Goal: Information Seeking & Learning: Learn about a topic

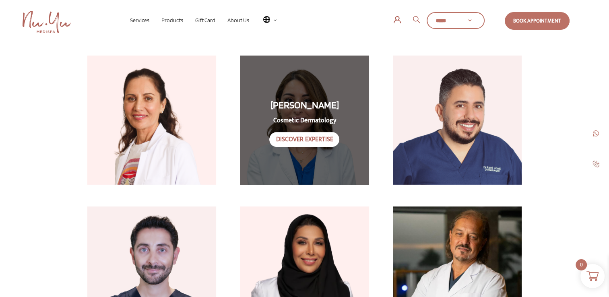
scroll to position [293, 0]
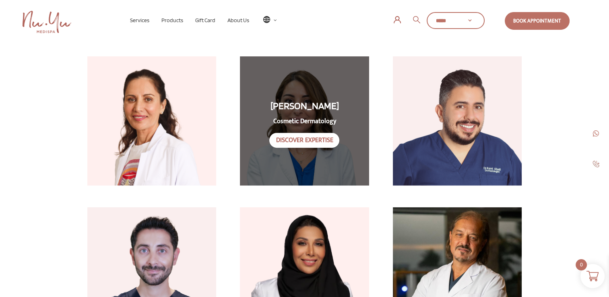
click at [296, 134] on link "Discover Expertise" at bounding box center [304, 140] width 70 height 15
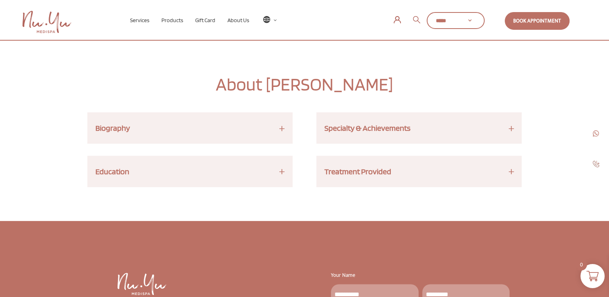
scroll to position [258, 0]
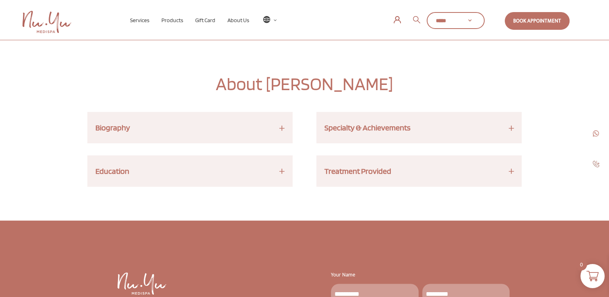
click at [281, 124] on h3 "Biography" at bounding box center [189, 127] width 189 height 15
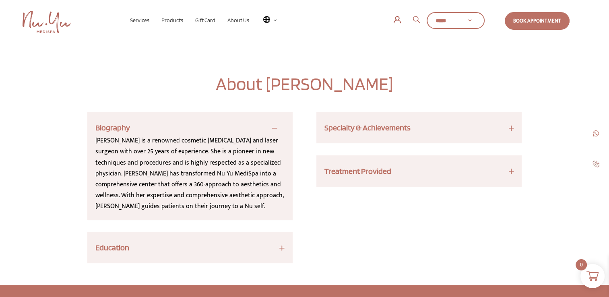
click at [274, 246] on h3 "Education" at bounding box center [189, 247] width 189 height 15
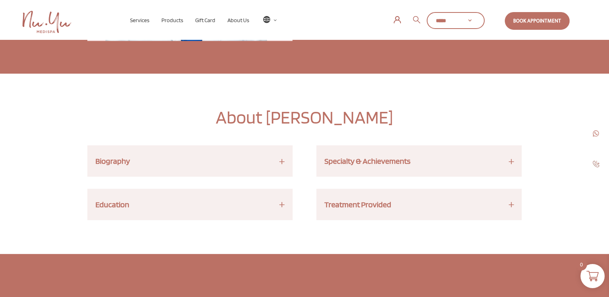
scroll to position [258, 0]
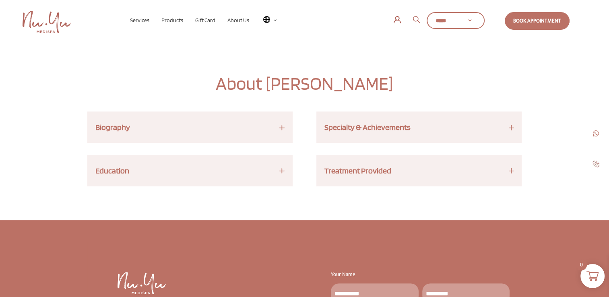
click at [274, 140] on div "Biography Dr. Zeinab Youness is a Dermatologist who graduated from the Lebanese…" at bounding box center [189, 127] width 205 height 31
click at [283, 132] on h3 "Biography" at bounding box center [189, 127] width 189 height 15
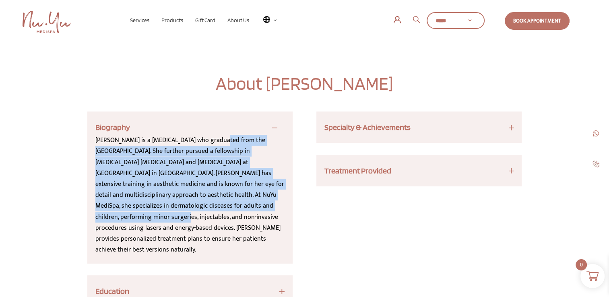
drag, startPoint x: 223, startPoint y: 139, endPoint x: 226, endPoint y: 205, distance: 66.5
click at [226, 205] on div "Dr. Zeinab Youness is a Dermatologist who graduated from the Lebanese Universit…" at bounding box center [189, 195] width 189 height 120
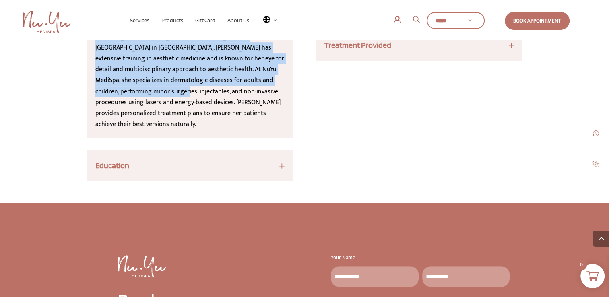
scroll to position [388, 0]
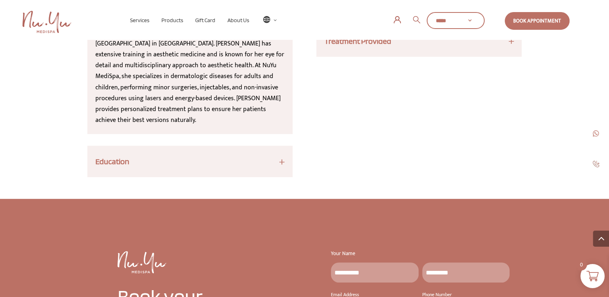
click at [243, 154] on h3 "Education" at bounding box center [189, 161] width 189 height 15
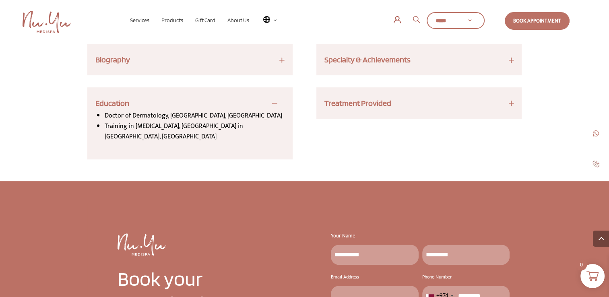
scroll to position [324, 0]
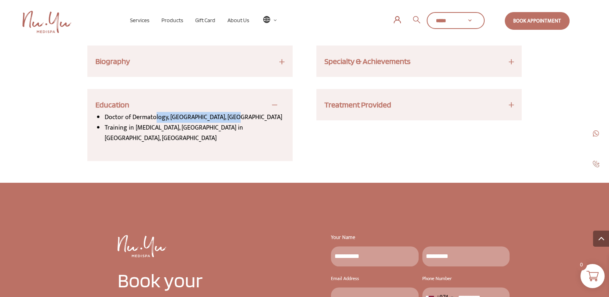
drag, startPoint x: 154, startPoint y: 120, endPoint x: 233, endPoint y: 120, distance: 79.3
click at [233, 120] on li "Doctor of Dermatology, Lebanese University, Lebanon" at bounding box center [195, 117] width 180 height 10
drag, startPoint x: 233, startPoint y: 120, endPoint x: 192, endPoint y: 130, distance: 42.7
click at [192, 130] on li "Training in Skin Diseases, Avicenne Hospital in Paris, France" at bounding box center [195, 133] width 180 height 21
click at [384, 62] on h3 "Specialty & Achievements" at bounding box center [419, 61] width 189 height 15
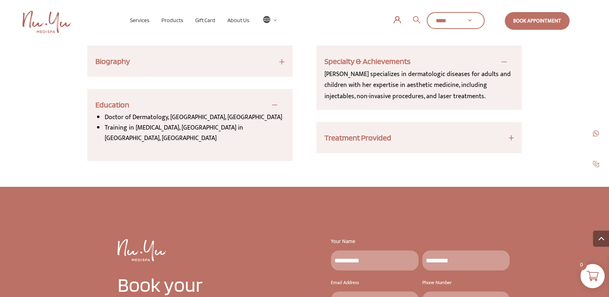
click at [396, 134] on h3 "Treatment Provided" at bounding box center [419, 137] width 189 height 15
